Goal: Task Accomplishment & Management: Use online tool/utility

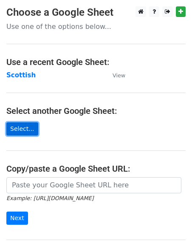
click at [26, 132] on link "Select..." at bounding box center [22, 129] width 32 height 13
click at [20, 128] on link "Select..." at bounding box center [22, 129] width 32 height 13
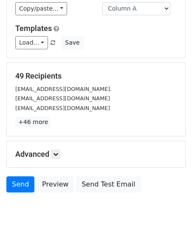
scroll to position [118, 0]
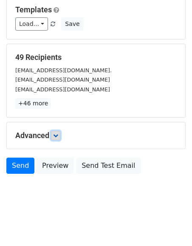
click at [57, 136] on icon at bounding box center [55, 135] width 5 height 5
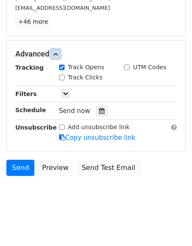
scroll to position [201, 0]
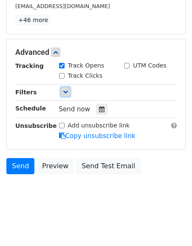
click at [63, 92] on icon at bounding box center [65, 91] width 5 height 5
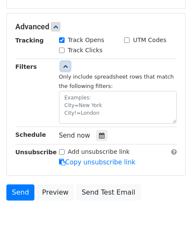
scroll to position [253, 0]
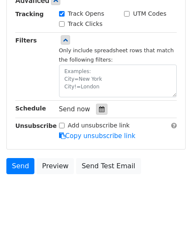
click at [99, 108] on icon at bounding box center [102, 109] width 6 height 6
click at [30, 113] on div "Schedule" at bounding box center [31, 109] width 44 height 11
